Goal: Information Seeking & Learning: Learn about a topic

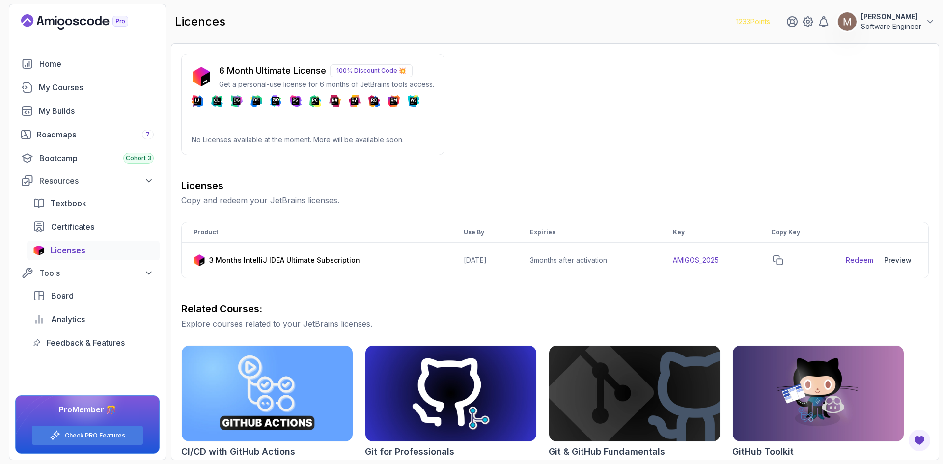
click at [893, 24] on p "Software Engineer" at bounding box center [891, 27] width 60 height 10
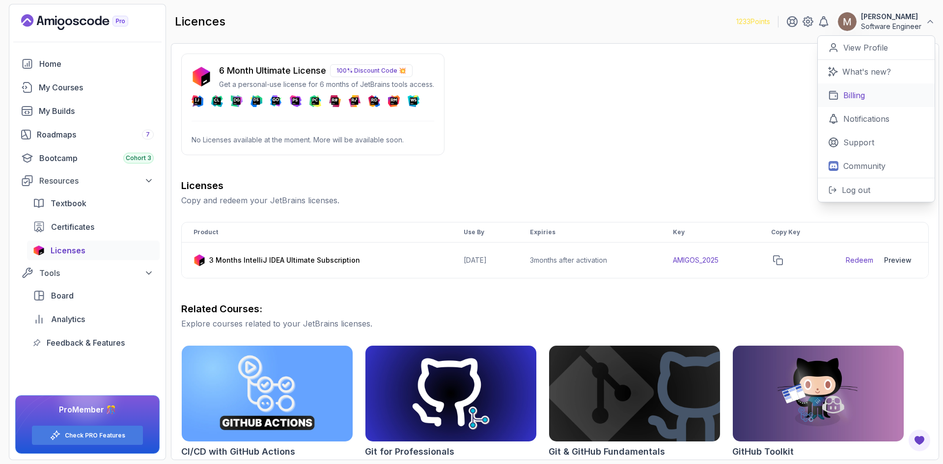
click at [853, 98] on p "Billing" at bounding box center [854, 95] width 22 height 12
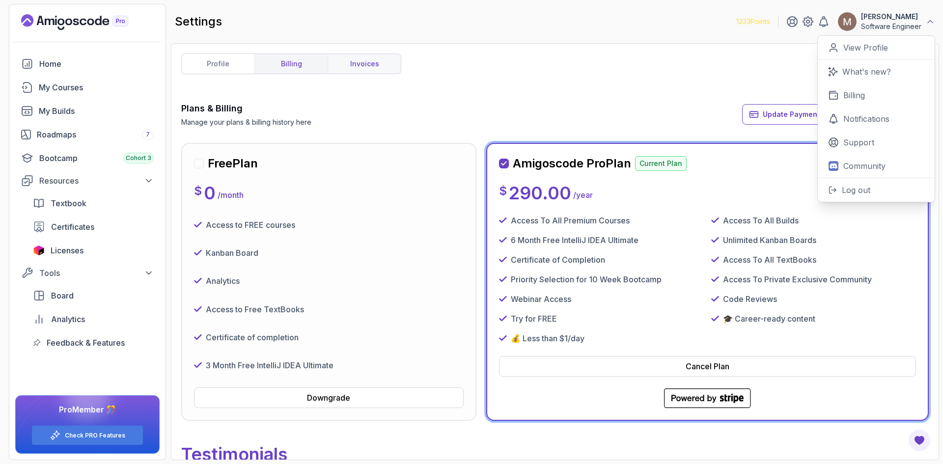
click at [355, 64] on link "invoices" at bounding box center [363, 64] width 73 height 20
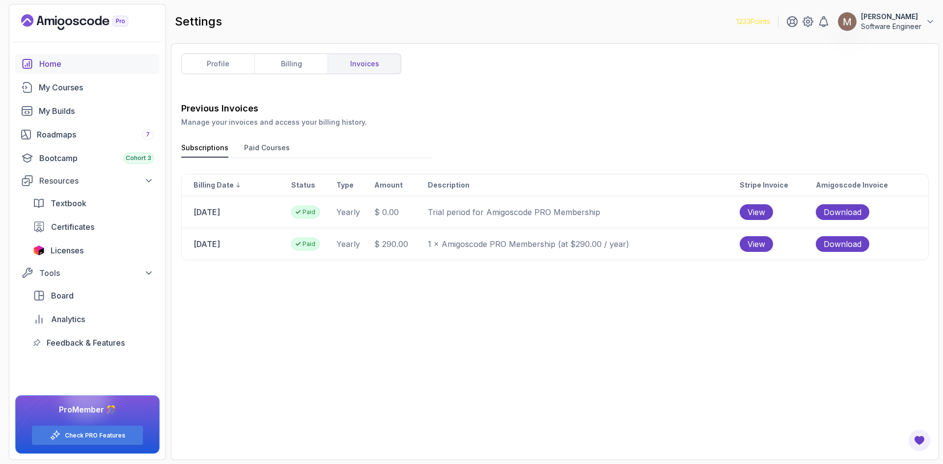
click at [48, 64] on div "Home" at bounding box center [96, 64] width 114 height 12
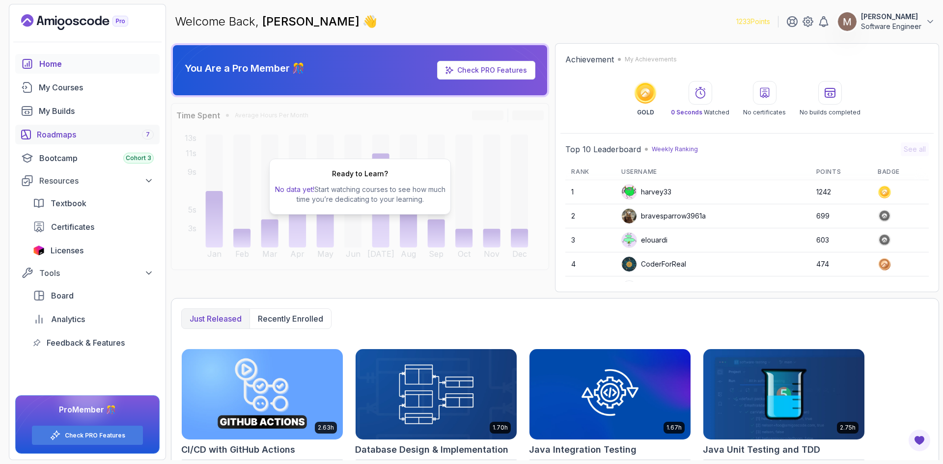
click at [68, 132] on div "Roadmaps 7" at bounding box center [95, 135] width 117 height 12
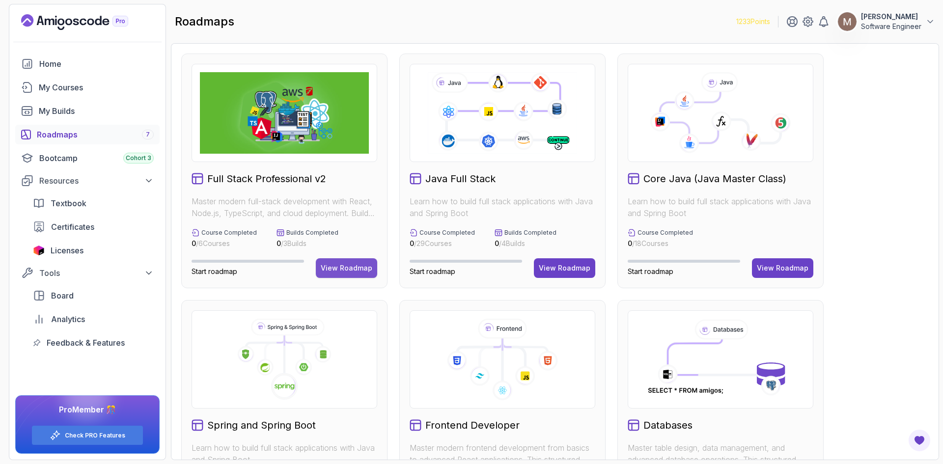
click at [353, 270] on div "View Roadmap" at bounding box center [347, 268] width 52 height 10
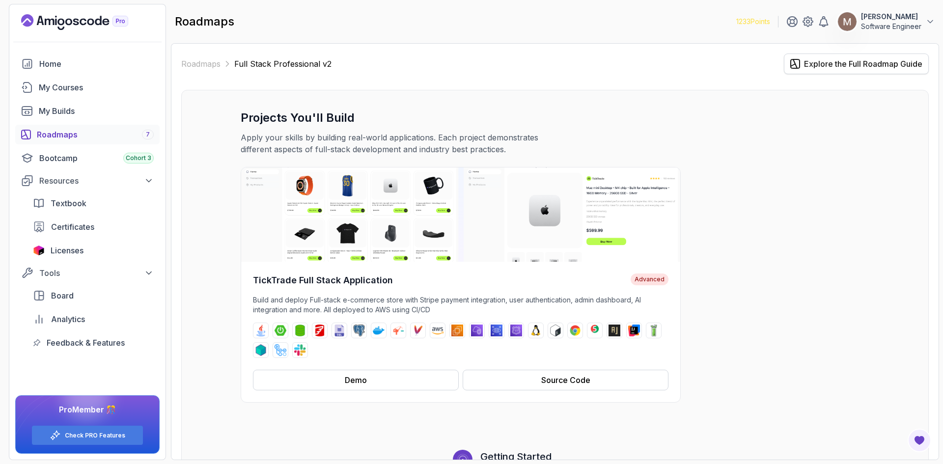
click at [873, 67] on div "Explore the Full Roadmap Guide" at bounding box center [863, 64] width 118 height 12
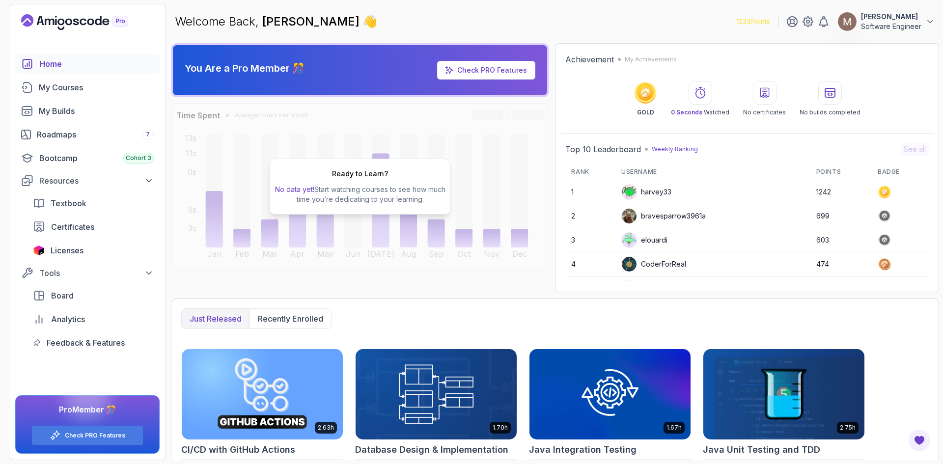
click at [941, 305] on section "1233 Points Muhammad T Software Engineer Home My Courses My Builds Roadmaps 7 B…" at bounding box center [471, 232] width 943 height 464
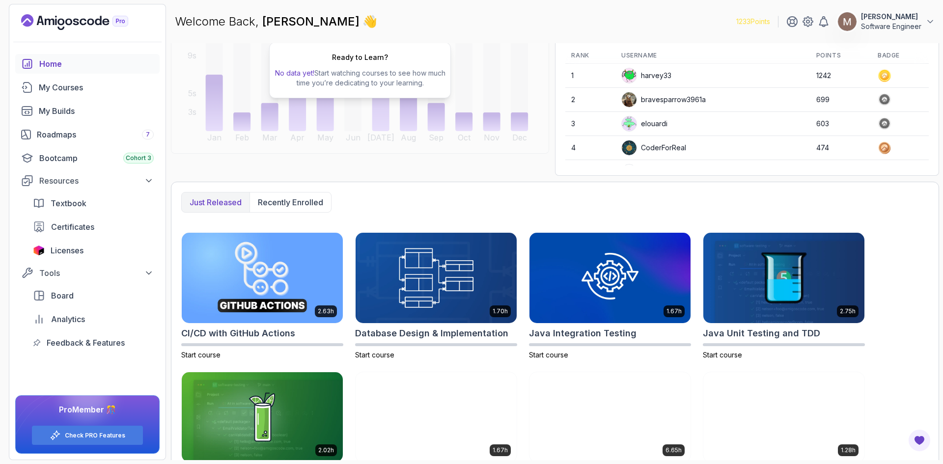
scroll to position [18, 0]
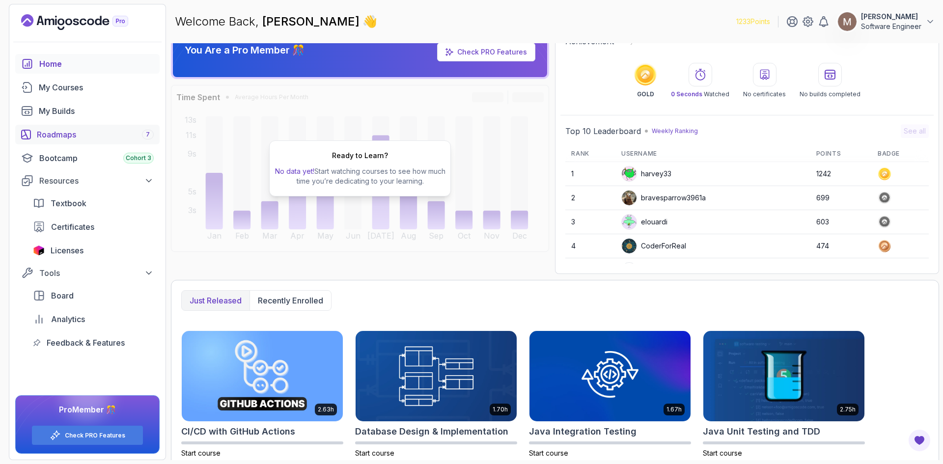
click at [69, 138] on div "Roadmaps 7" at bounding box center [95, 135] width 117 height 12
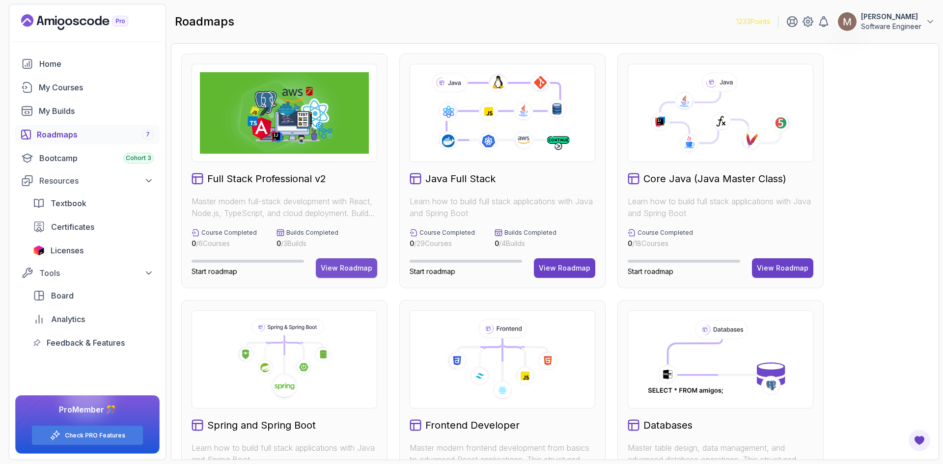
click at [339, 270] on div "View Roadmap" at bounding box center [347, 268] width 52 height 10
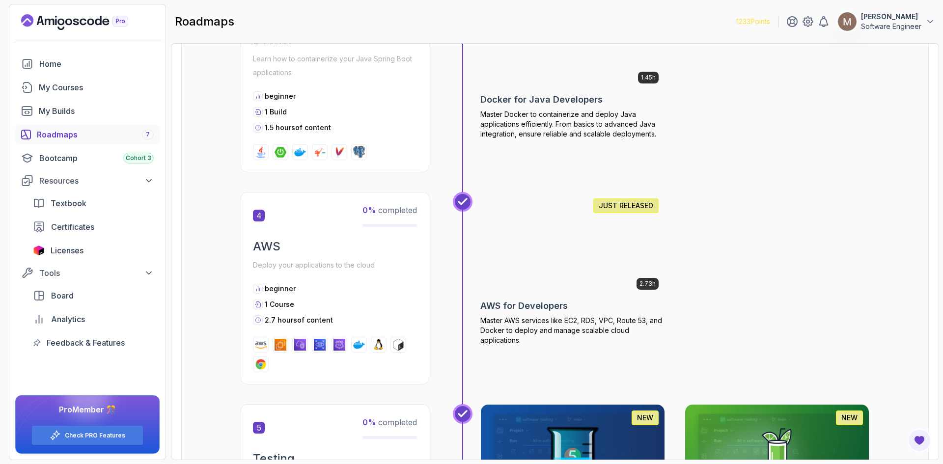
scroll to position [785, 0]
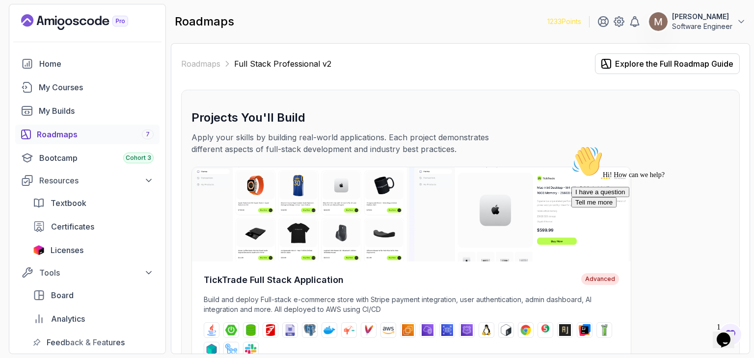
click at [88, 136] on div "Roadmaps 7" at bounding box center [95, 135] width 117 height 12
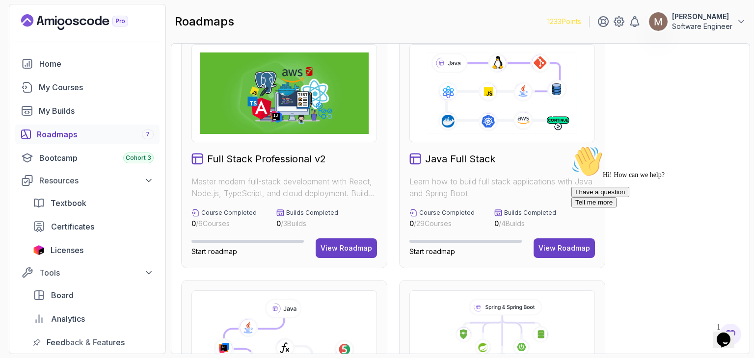
scroll to position [12, 0]
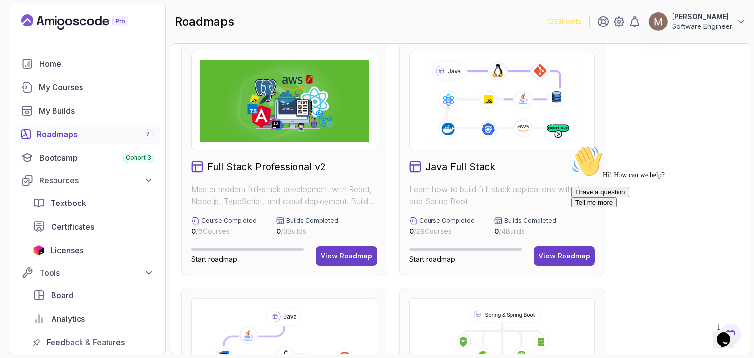
click at [574, 208] on div "Hi! How can we help? I have a question Tell me more" at bounding box center [660, 177] width 177 height 62
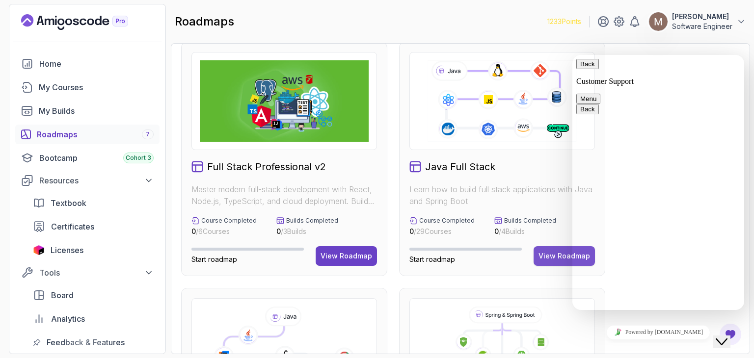
click at [554, 257] on div "View Roadmap" at bounding box center [565, 256] width 52 height 10
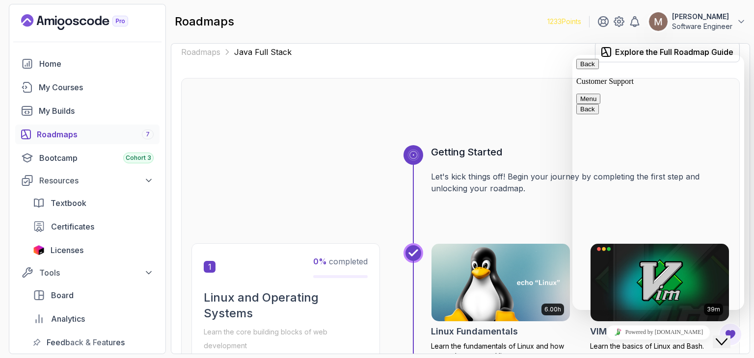
click at [731, 72] on div "Back Customer Support Menu" at bounding box center [658, 81] width 164 height 45
click at [593, 68] on button "Back" at bounding box center [587, 64] width 23 height 10
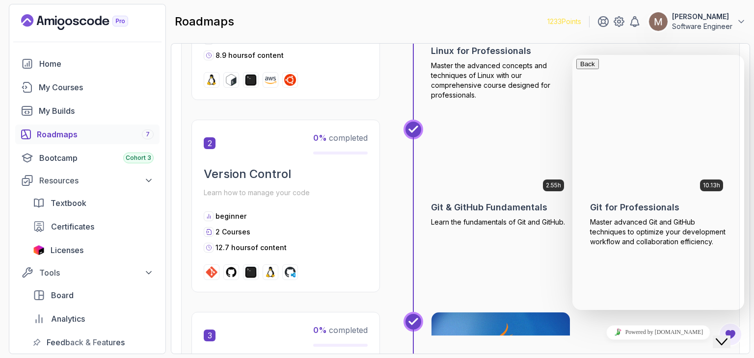
scroll to position [431, 0]
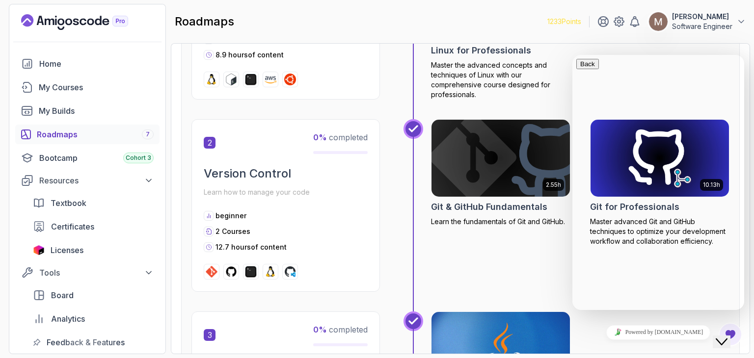
click at [726, 339] on icon "Chat widget" at bounding box center [722, 342] width 12 height 7
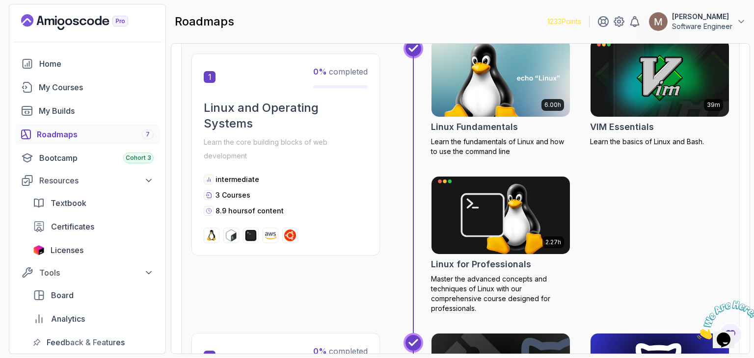
scroll to position [216, 0]
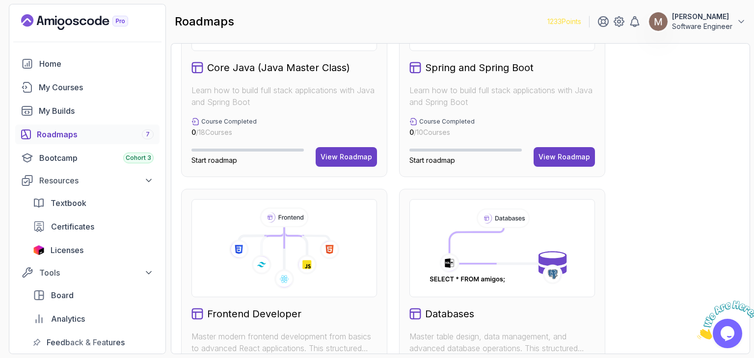
scroll to position [280, 0]
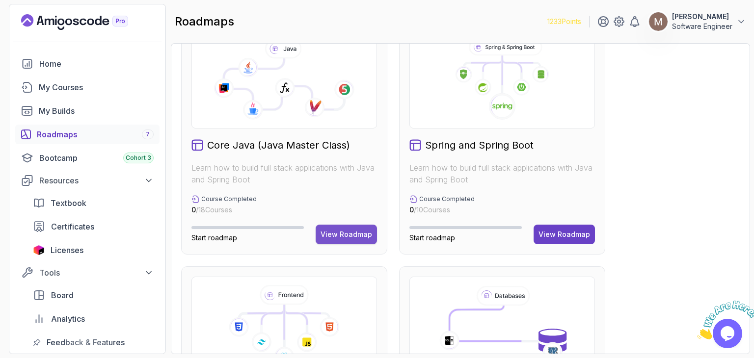
click at [346, 232] on div "View Roadmap" at bounding box center [347, 235] width 52 height 10
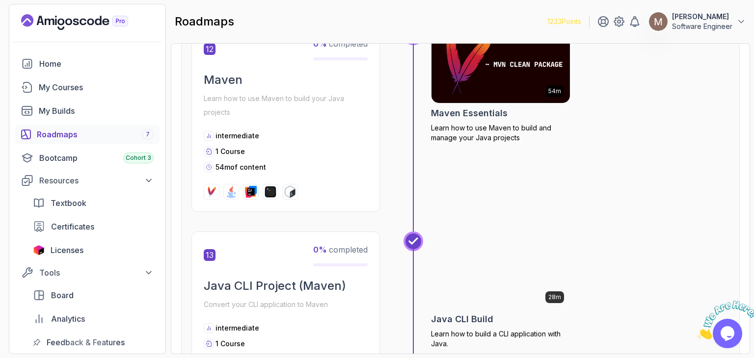
scroll to position [2529, 0]
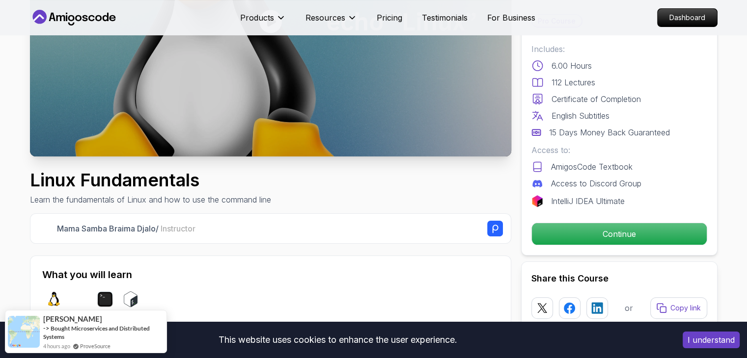
scroll to position [189, 0]
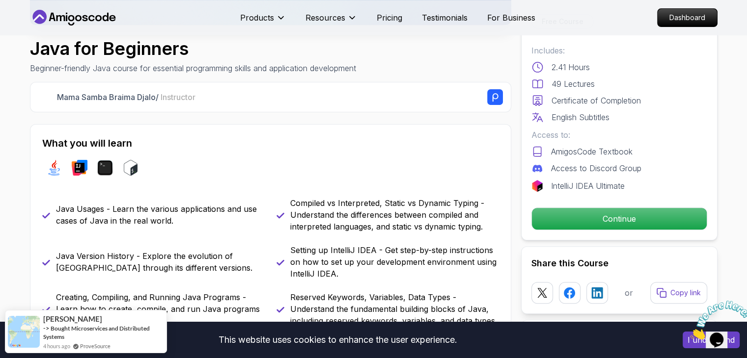
scroll to position [336, 0]
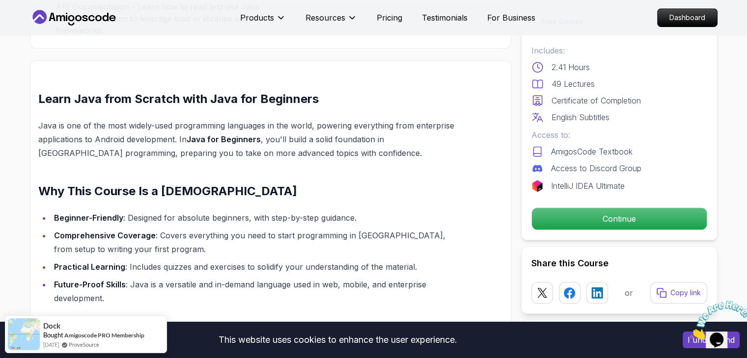
scroll to position [755, 0]
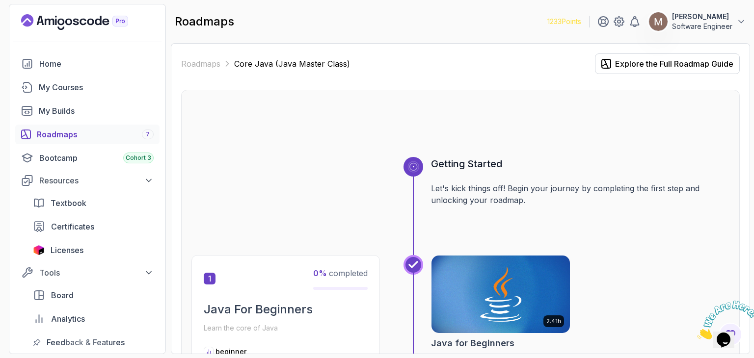
scroll to position [2529, 0]
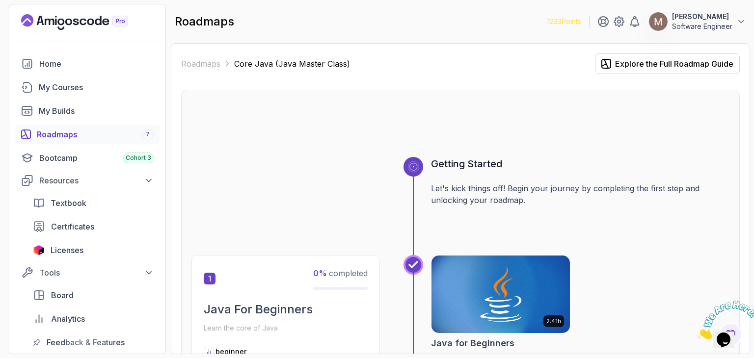
scroll to position [2529, 0]
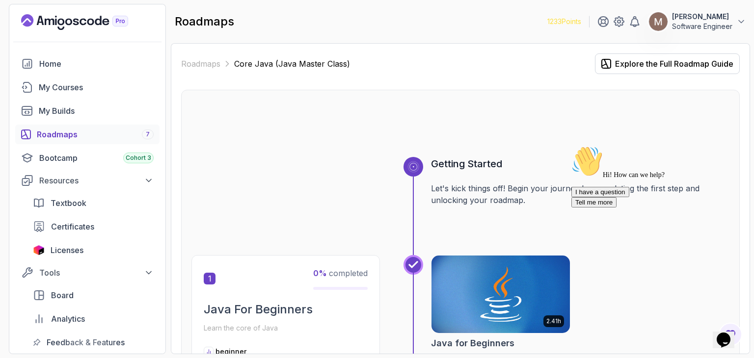
scroll to position [2529, 0]
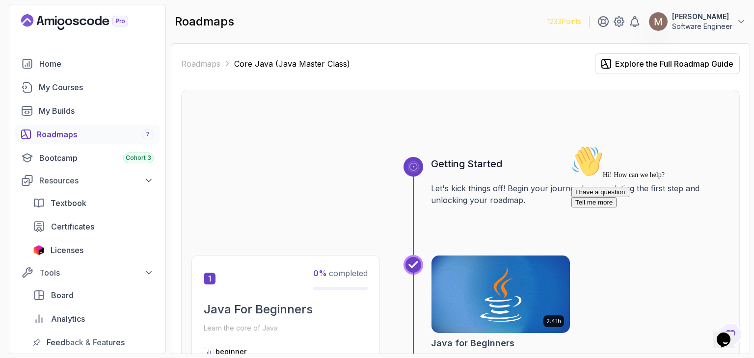
scroll to position [2529, 0]
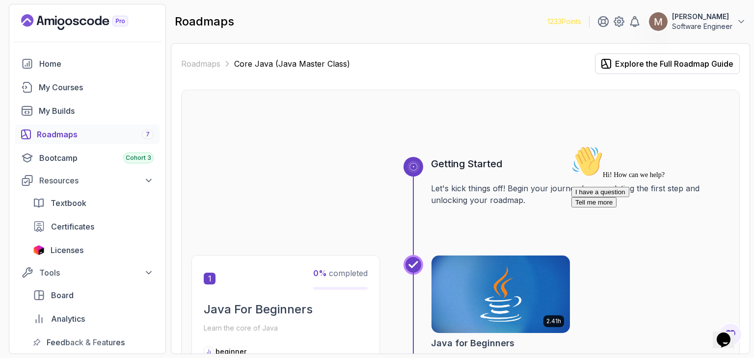
scroll to position [2529, 0]
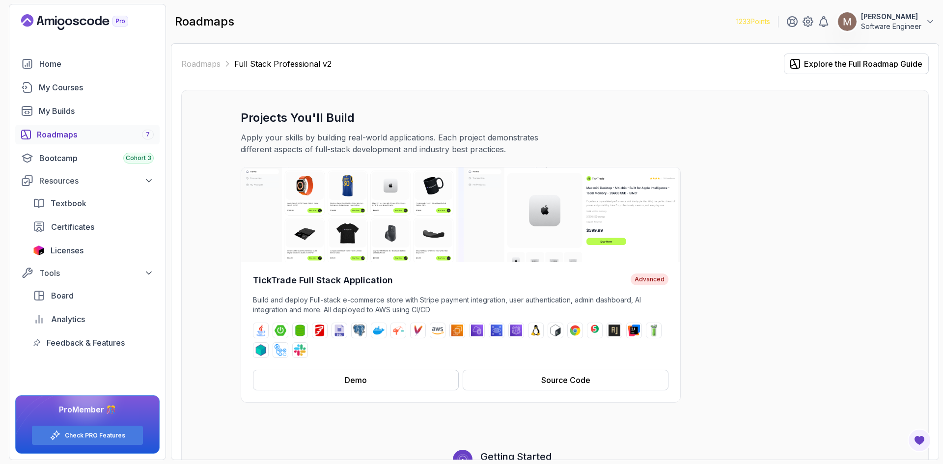
scroll to position [785, 0]
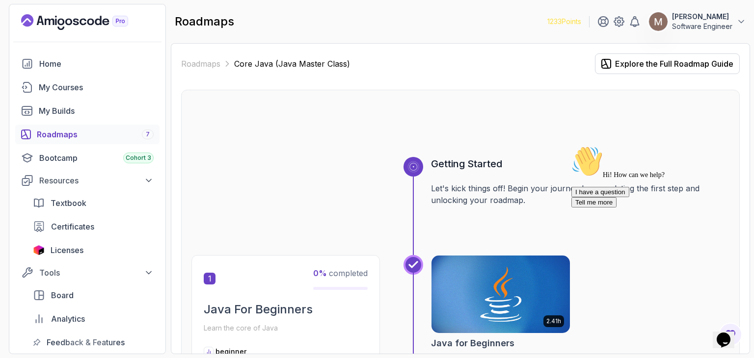
scroll to position [2529, 0]
